Goal: Information Seeking & Learning: Learn about a topic

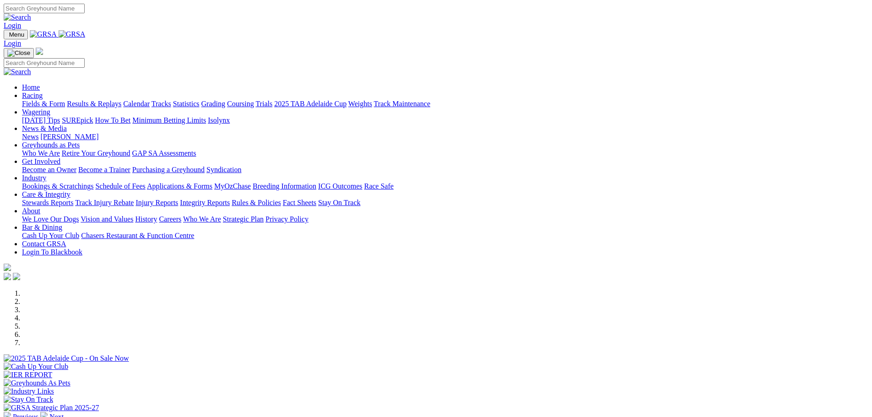
scroll to position [183, 0]
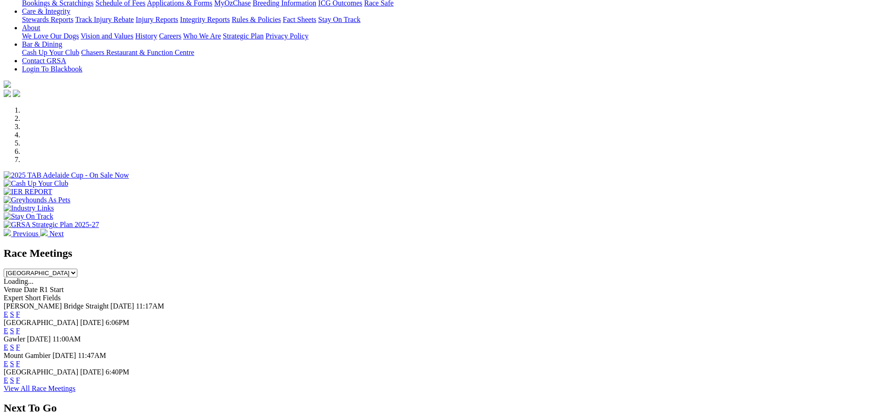
click at [20, 310] on link "F" at bounding box center [18, 314] width 4 height 8
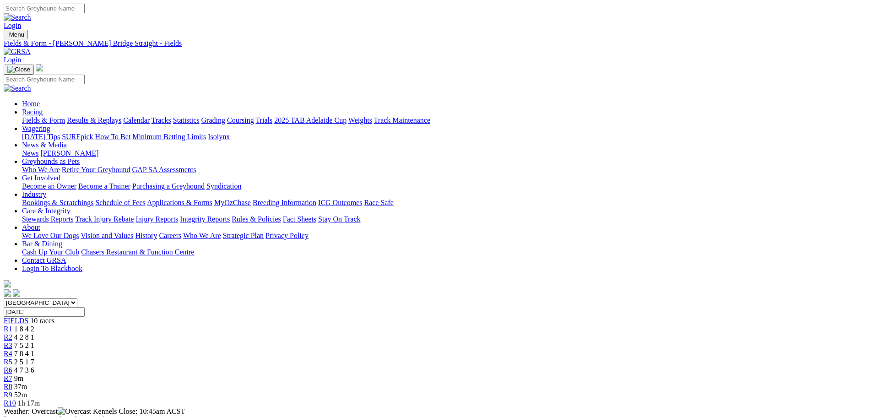
click at [12, 333] on span "R2" at bounding box center [8, 337] width 9 height 8
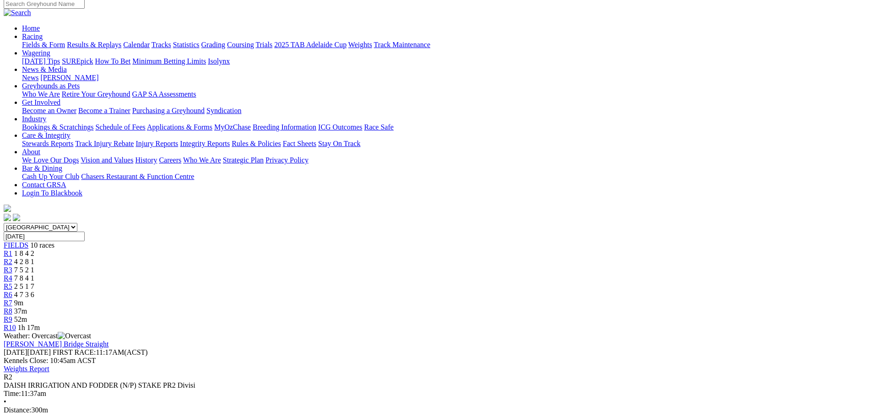
scroll to position [92, 0]
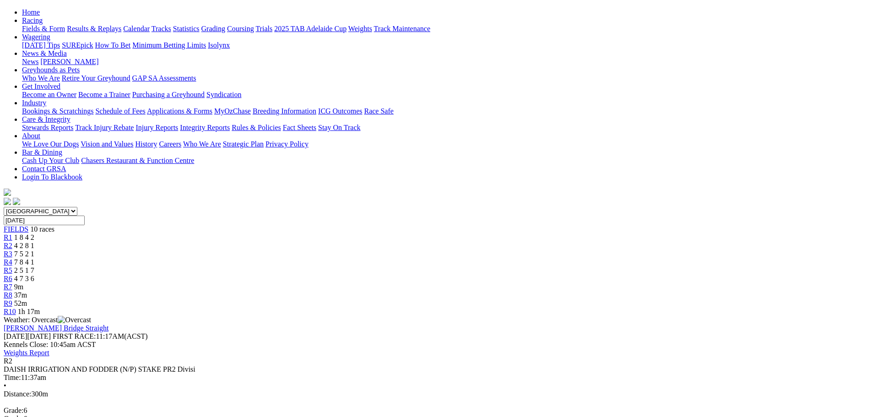
click at [341, 250] on div "R3 7 5 2 1" at bounding box center [436, 254] width 864 height 8
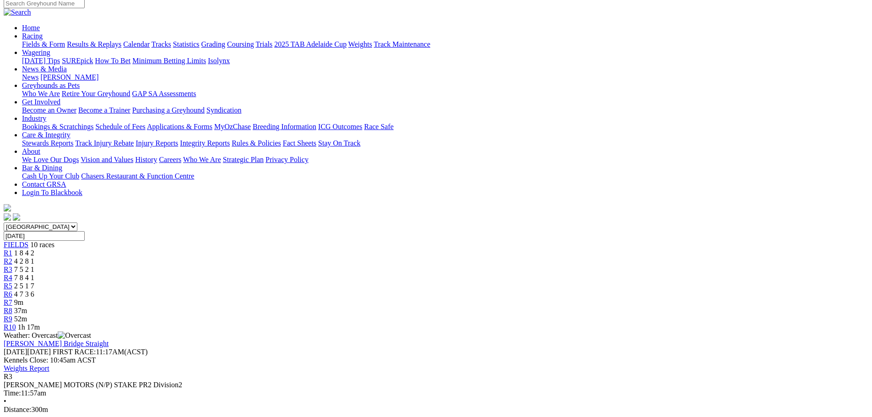
scroll to position [92, 0]
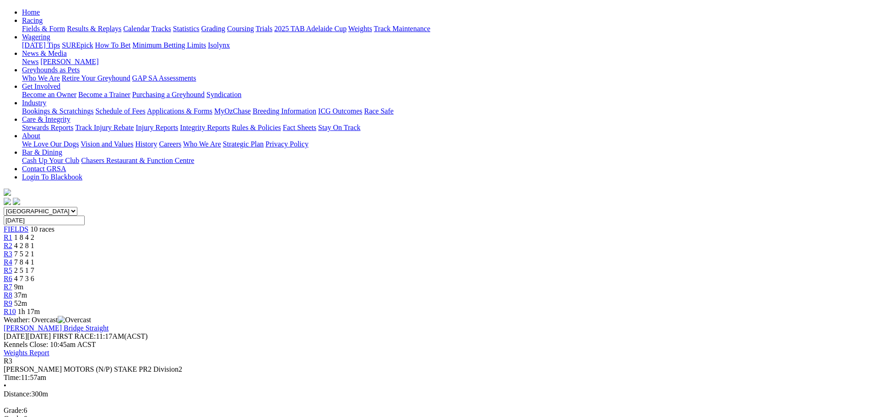
click at [12, 258] on span "R4" at bounding box center [8, 262] width 9 height 8
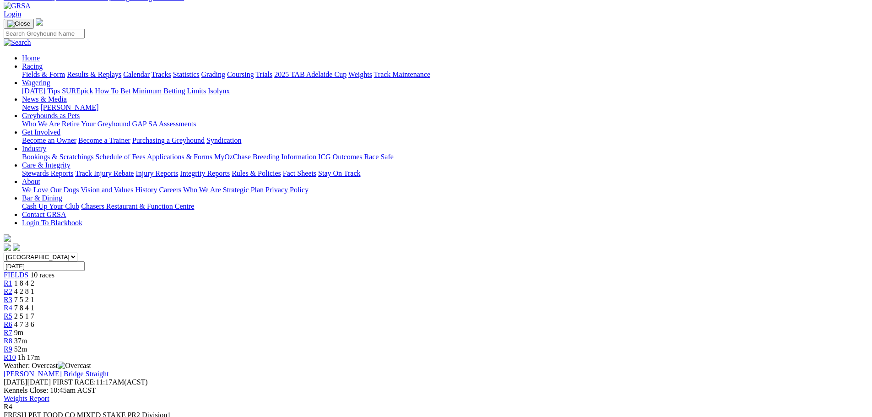
scroll to position [92, 0]
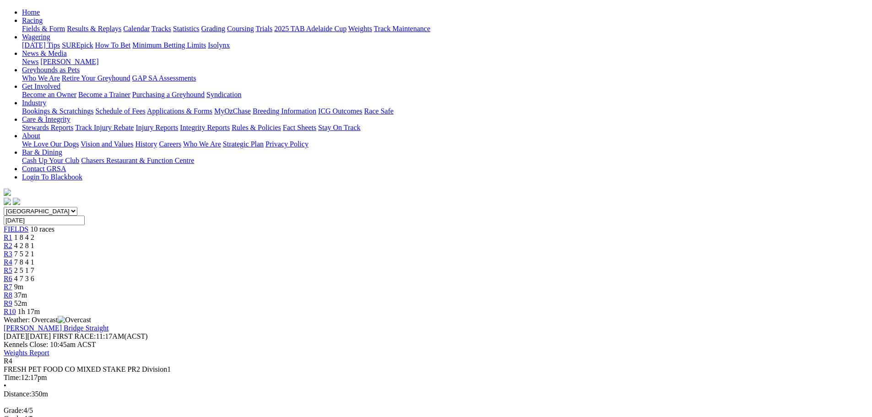
click at [445, 266] on div "R5 2 5 1 7" at bounding box center [436, 270] width 864 height 8
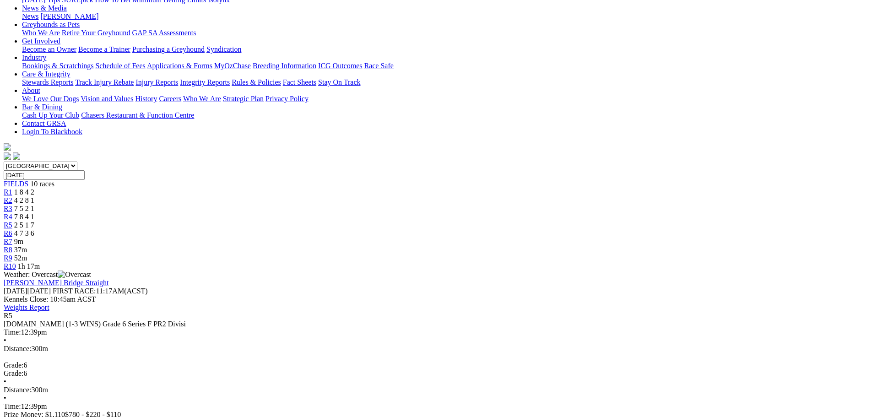
scroll to position [92, 0]
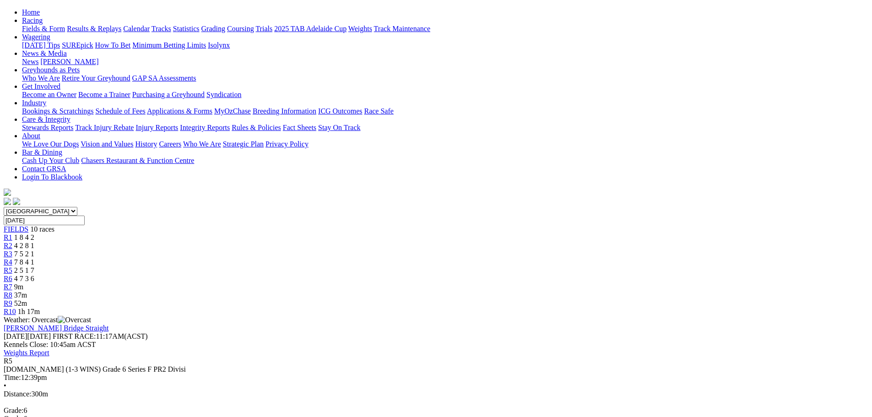
click at [12, 275] on span "R6" at bounding box center [8, 279] width 9 height 8
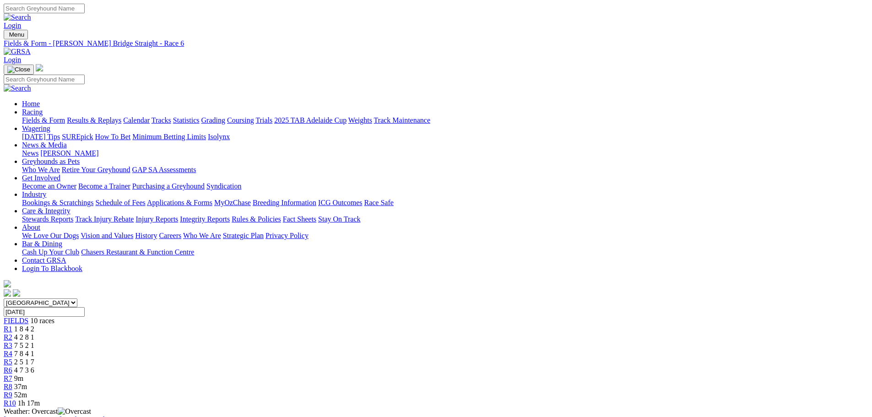
click at [12, 325] on link "R1" at bounding box center [8, 329] width 9 height 8
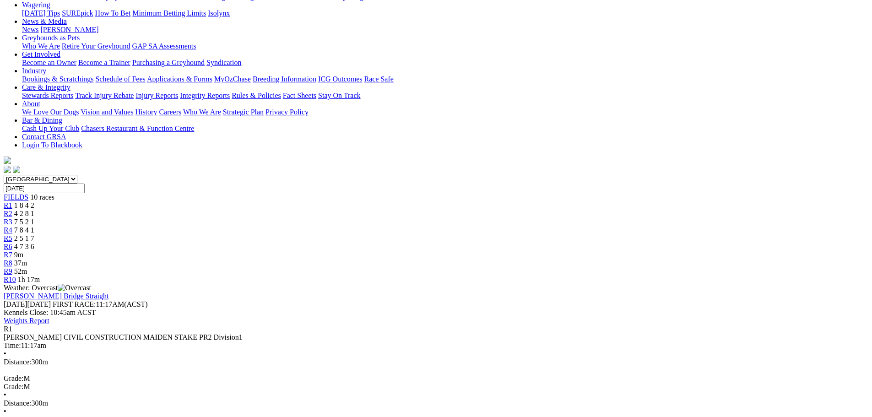
scroll to position [137, 0]
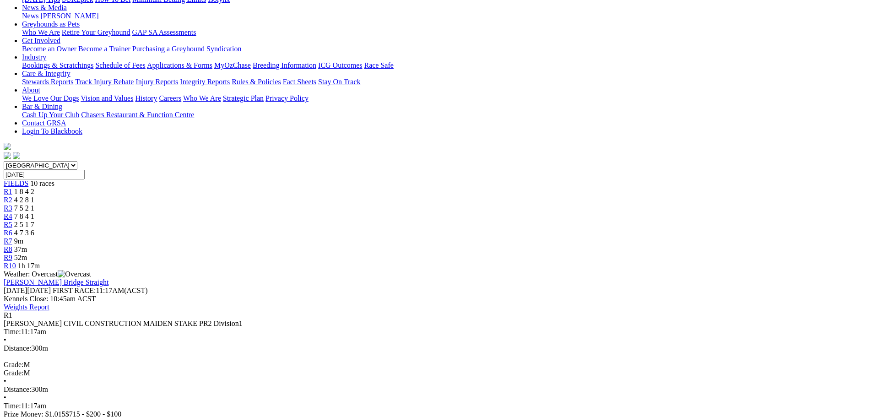
click at [292, 196] on div "R2 4 2 8 1" at bounding box center [436, 200] width 864 height 8
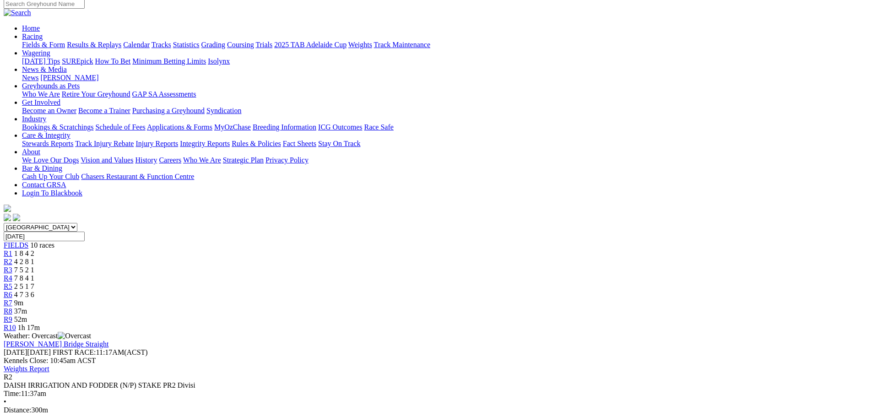
scroll to position [92, 0]
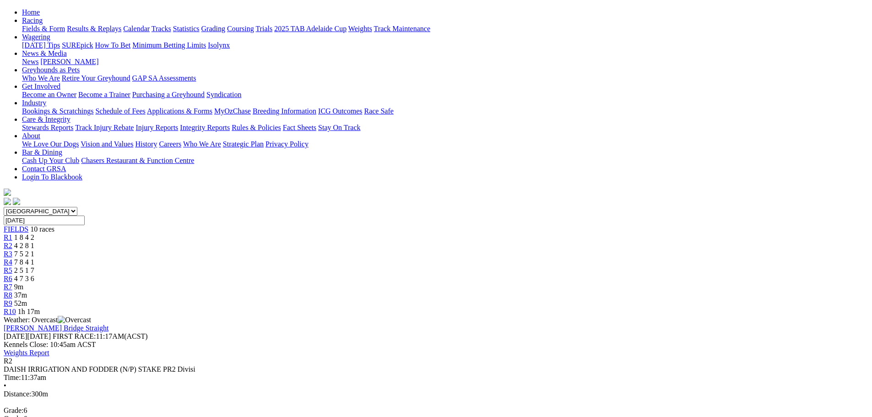
click at [12, 250] on span "R3" at bounding box center [8, 254] width 9 height 8
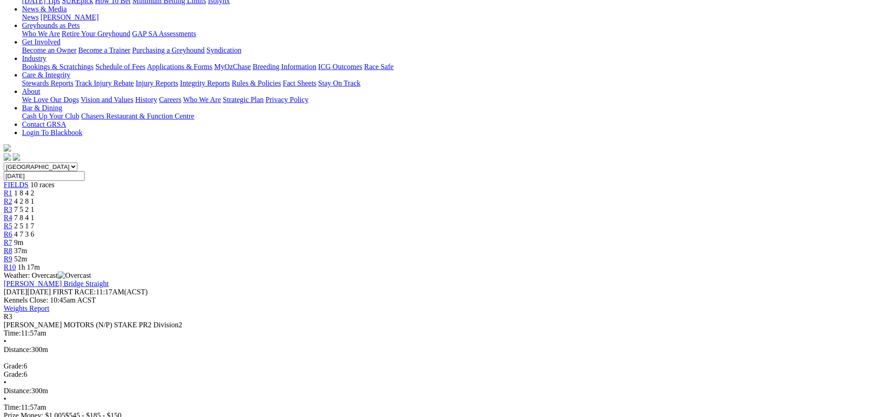
scroll to position [137, 0]
click at [12, 212] on span "R4" at bounding box center [8, 216] width 9 height 8
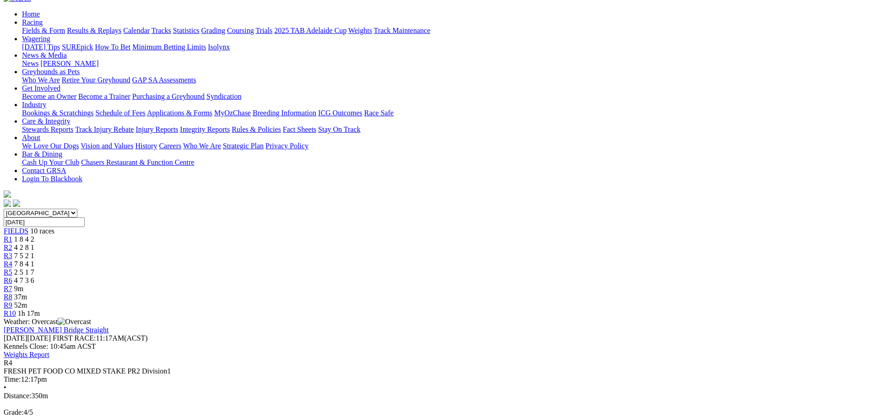
scroll to position [92, 0]
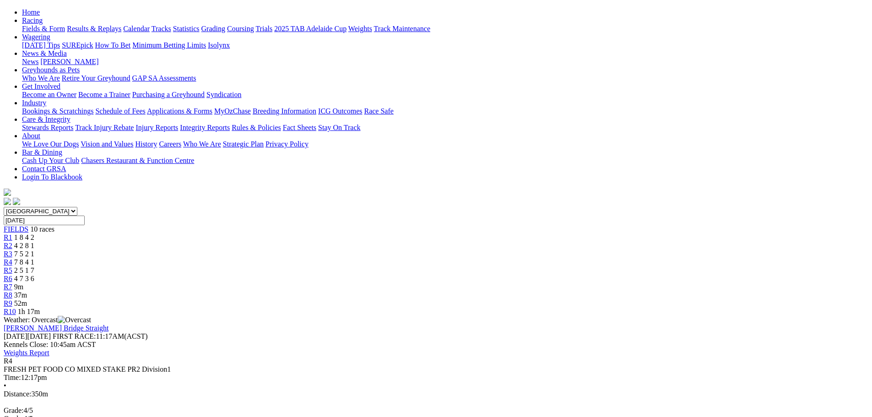
click at [12, 266] on span "R5" at bounding box center [8, 270] width 9 height 8
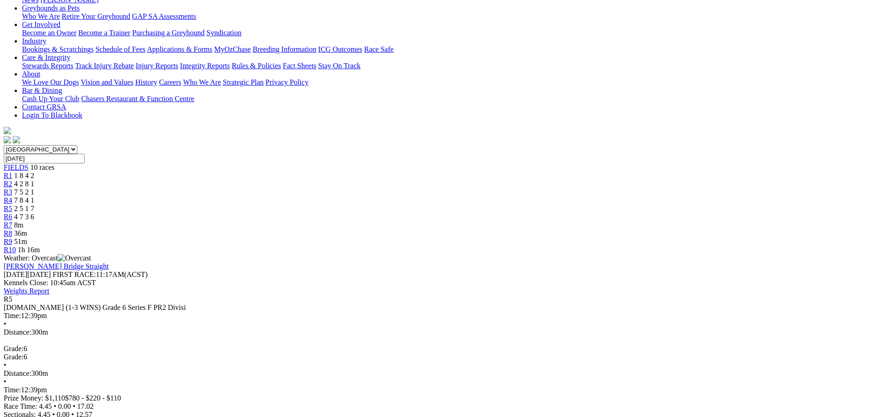
scroll to position [137, 0]
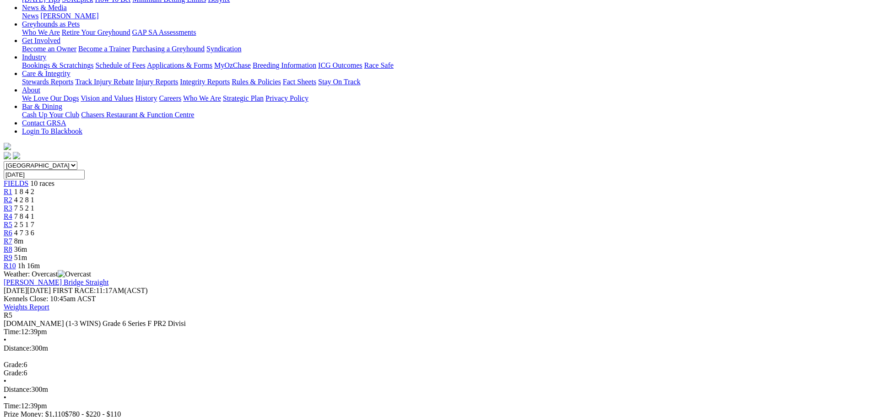
click at [497, 229] on div "R6 4 7 3 6" at bounding box center [436, 233] width 864 height 8
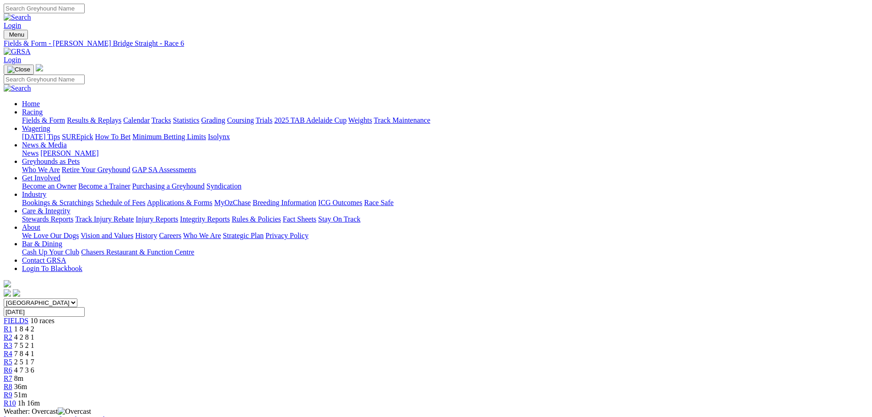
click at [23, 374] on span "8m" at bounding box center [18, 378] width 9 height 8
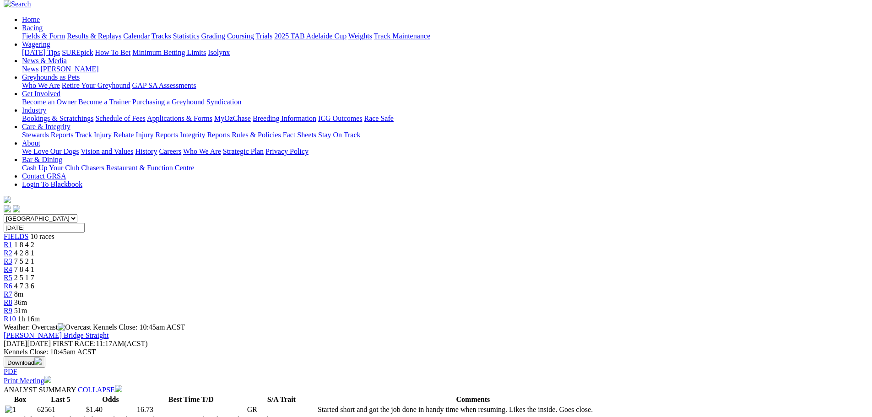
scroll to position [92, 0]
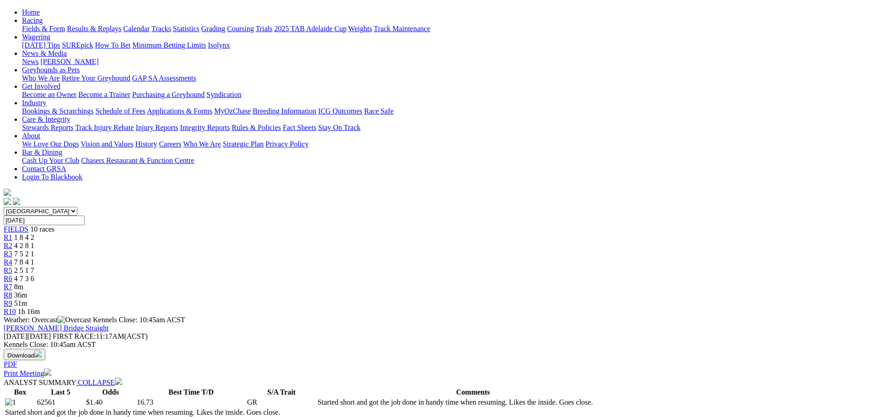
click at [12, 283] on span "R7" at bounding box center [8, 287] width 9 height 8
